Goal: Transaction & Acquisition: Purchase product/service

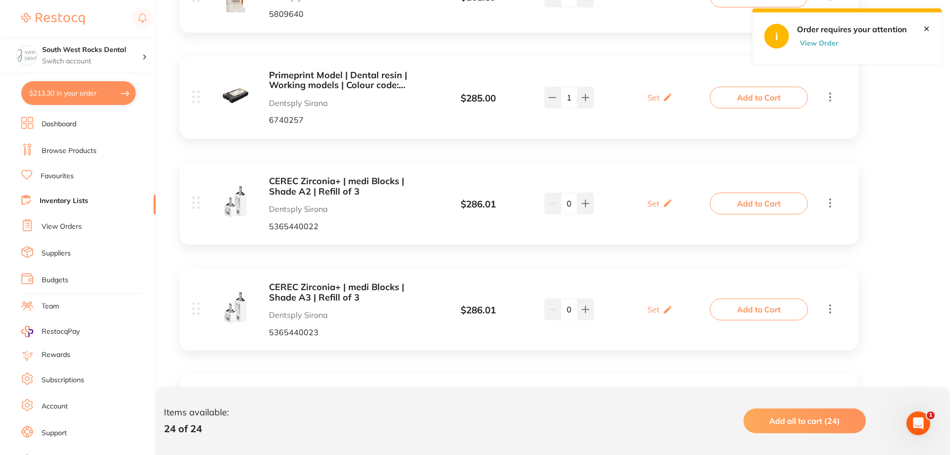
scroll to position [196, 0]
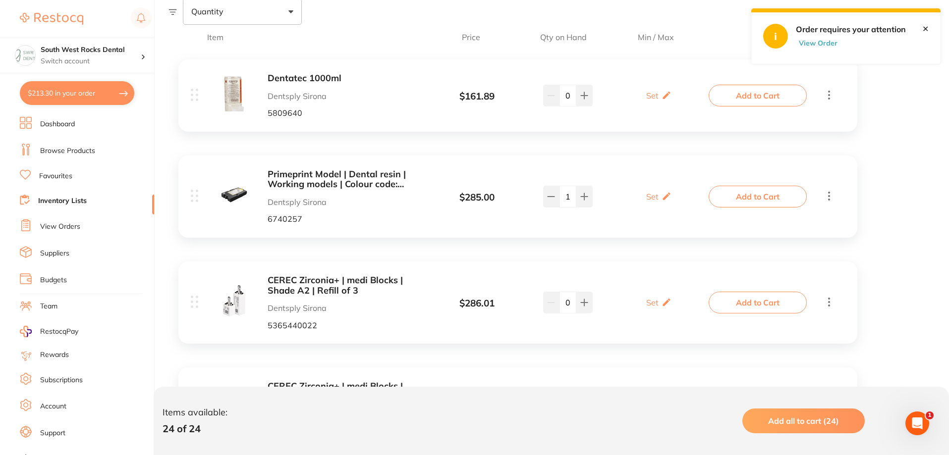
click at [756, 197] on button "Add to Cart" at bounding box center [758, 197] width 98 height 22
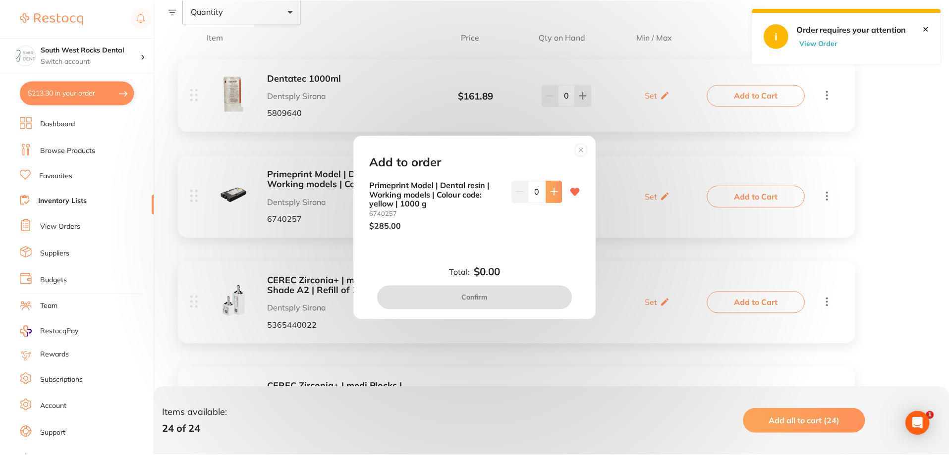
scroll to position [0, 0]
click at [556, 194] on icon at bounding box center [555, 192] width 8 height 8
type input "1"
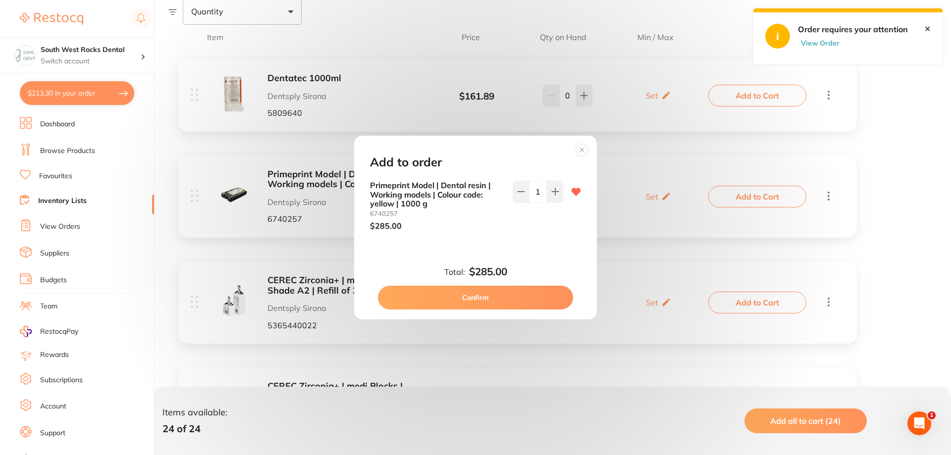
click at [491, 298] on button "Confirm" at bounding box center [475, 298] width 195 height 24
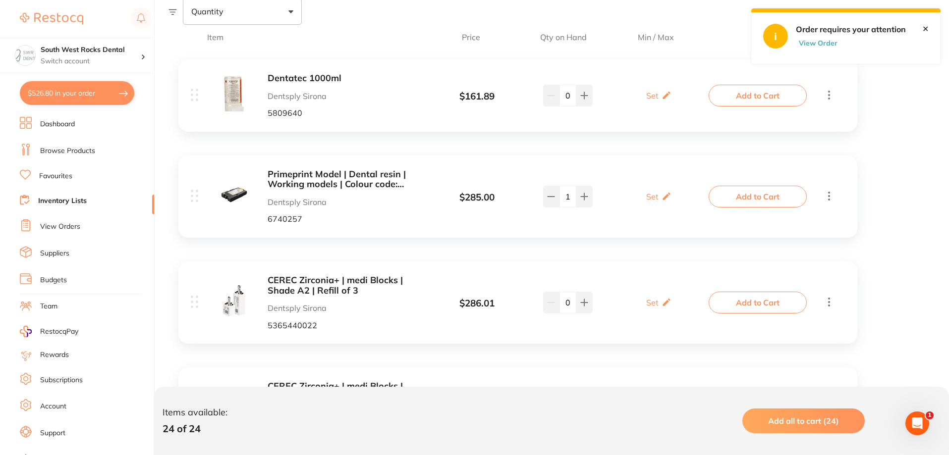
click at [87, 92] on button "$526.80 in your order" at bounding box center [77, 93] width 114 height 24
checkbox input "true"
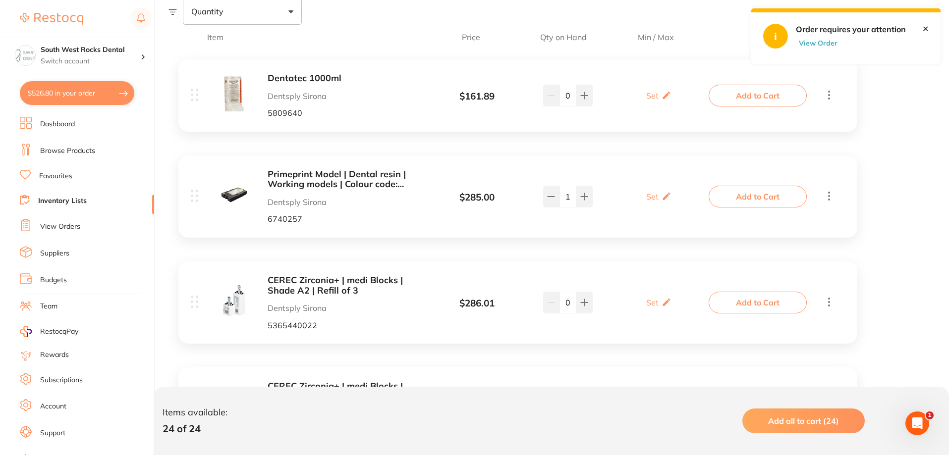
checkbox input "true"
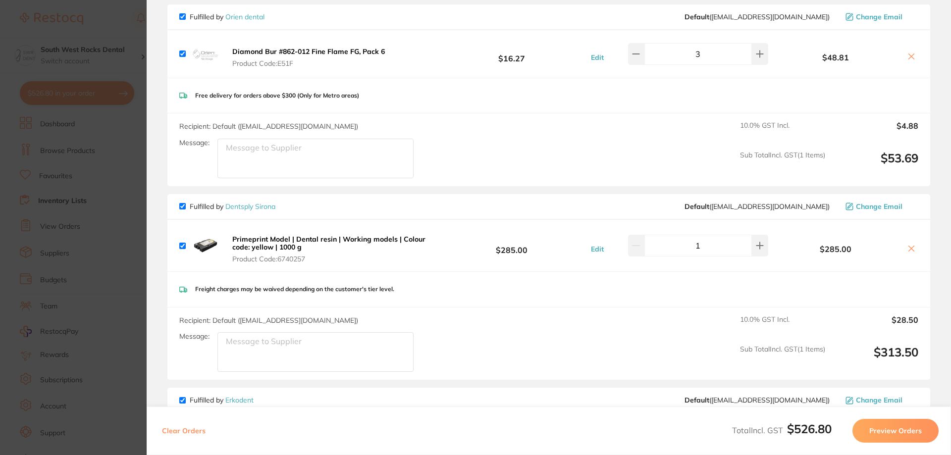
scroll to position [99, 0]
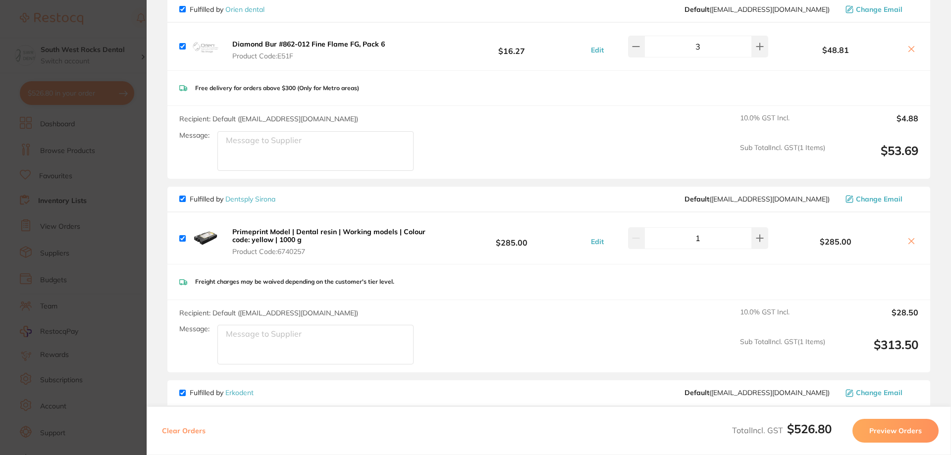
click at [183, 12] on input "checkbox" at bounding box center [182, 9] width 6 height 6
checkbox input "false"
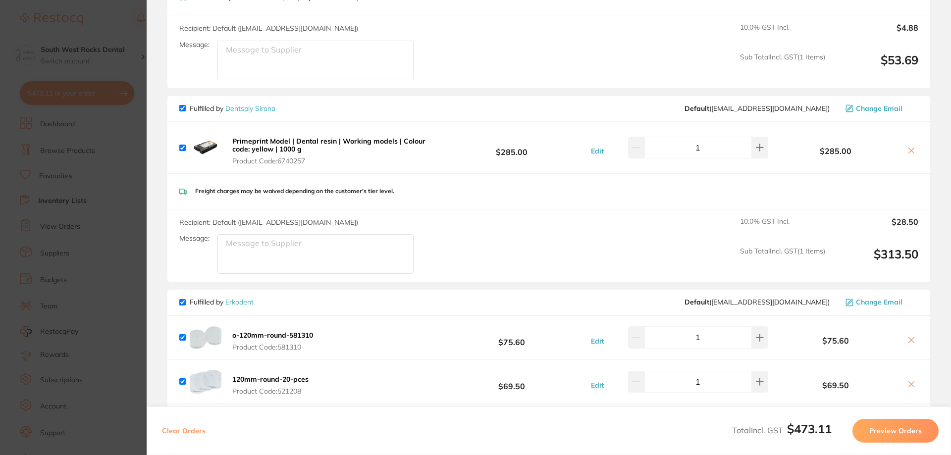
scroll to position [239, 0]
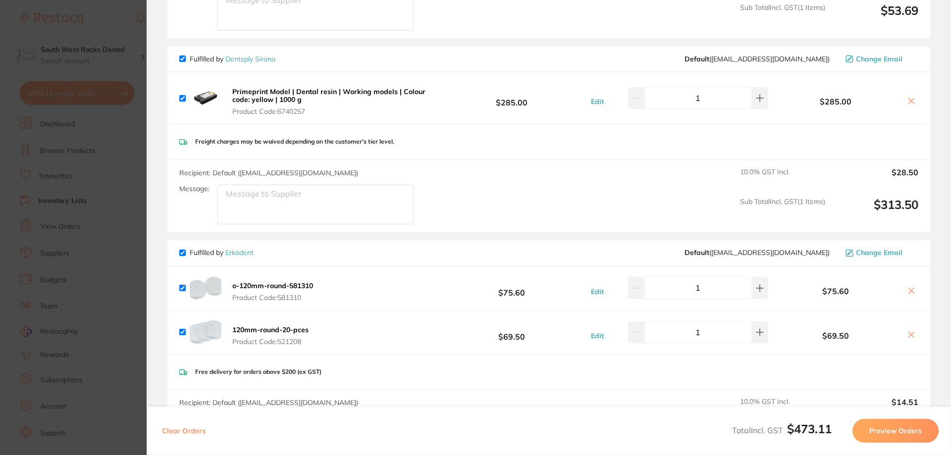
click at [184, 252] on input "checkbox" at bounding box center [182, 253] width 6 height 6
checkbox input "false"
click at [911, 292] on icon at bounding box center [912, 291] width 8 height 8
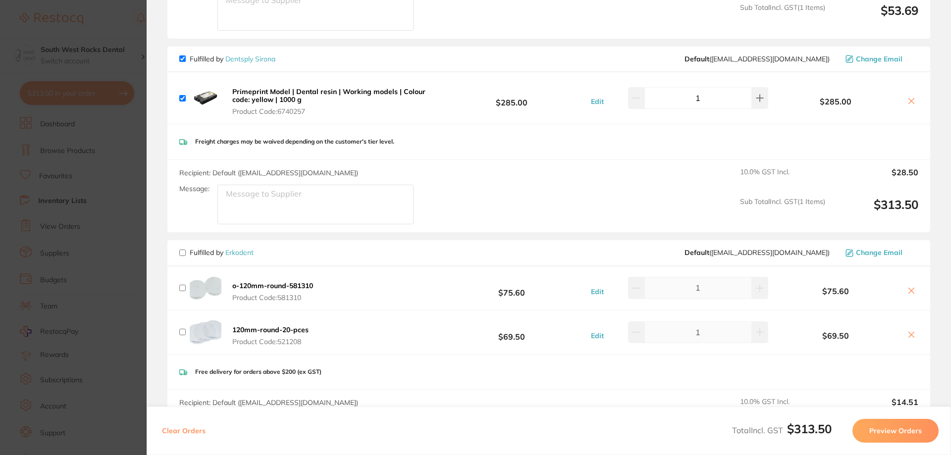
click at [908, 288] on icon at bounding box center [912, 291] width 8 height 8
click at [910, 290] on icon at bounding box center [911, 290] width 5 height 5
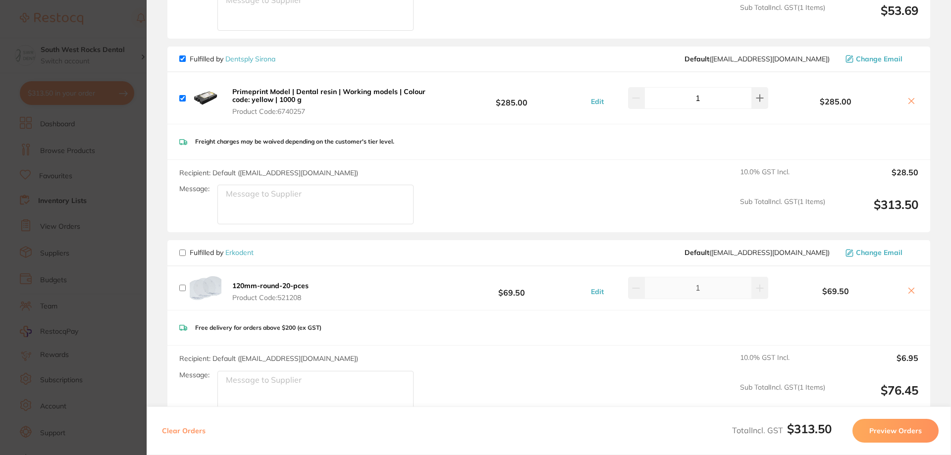
click at [910, 290] on icon at bounding box center [911, 290] width 5 height 5
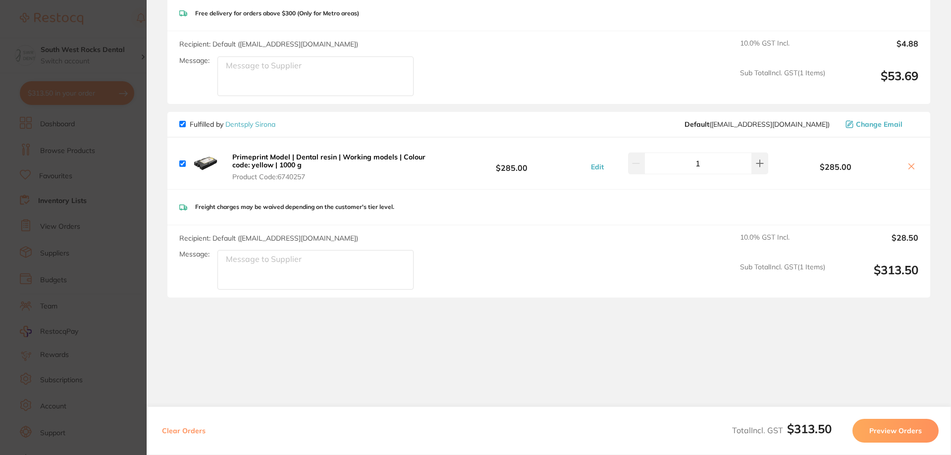
scroll to position [174, 0]
click at [890, 429] on button "Preview Orders" at bounding box center [896, 431] width 86 height 24
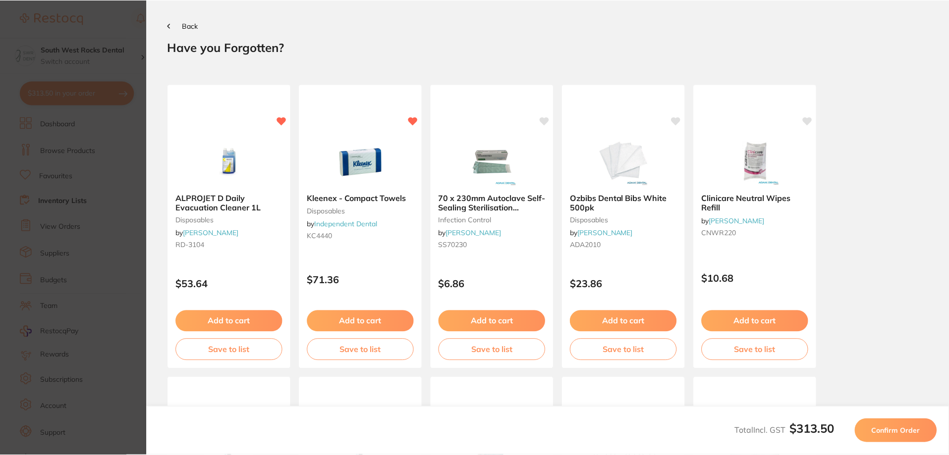
scroll to position [0, 0]
click at [905, 427] on span "Confirm Order" at bounding box center [898, 431] width 49 height 9
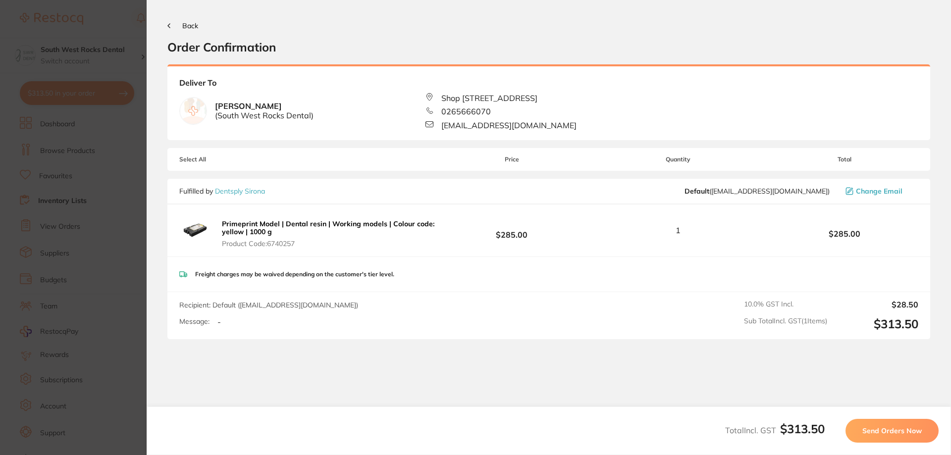
click at [894, 431] on span "Send Orders Now" at bounding box center [892, 431] width 59 height 9
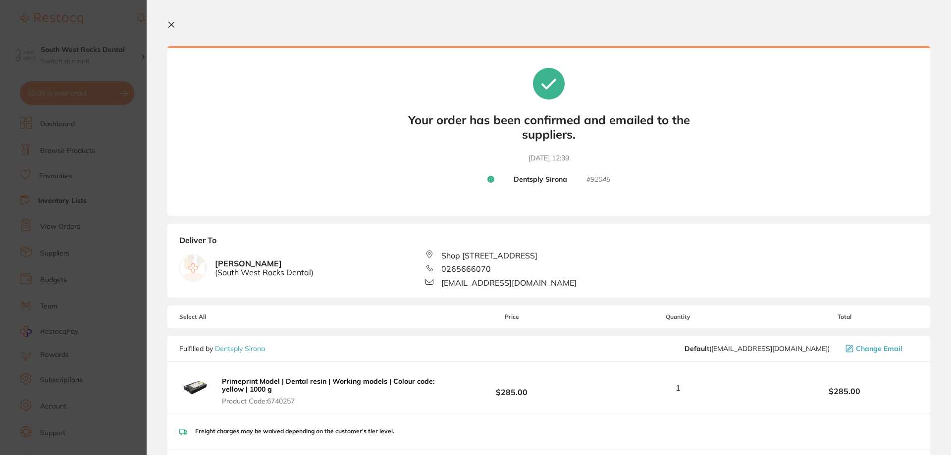
click at [172, 23] on icon at bounding box center [171, 25] width 8 height 8
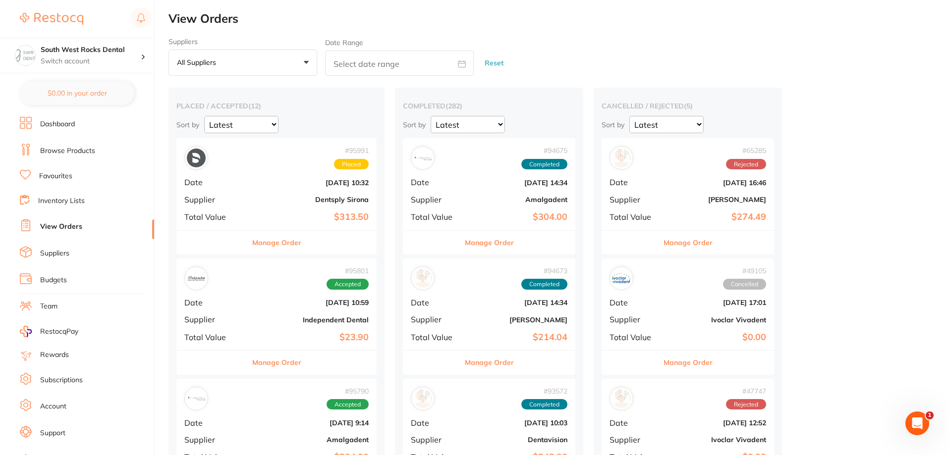
checkbox input "false"
